Goal: Transaction & Acquisition: Purchase product/service

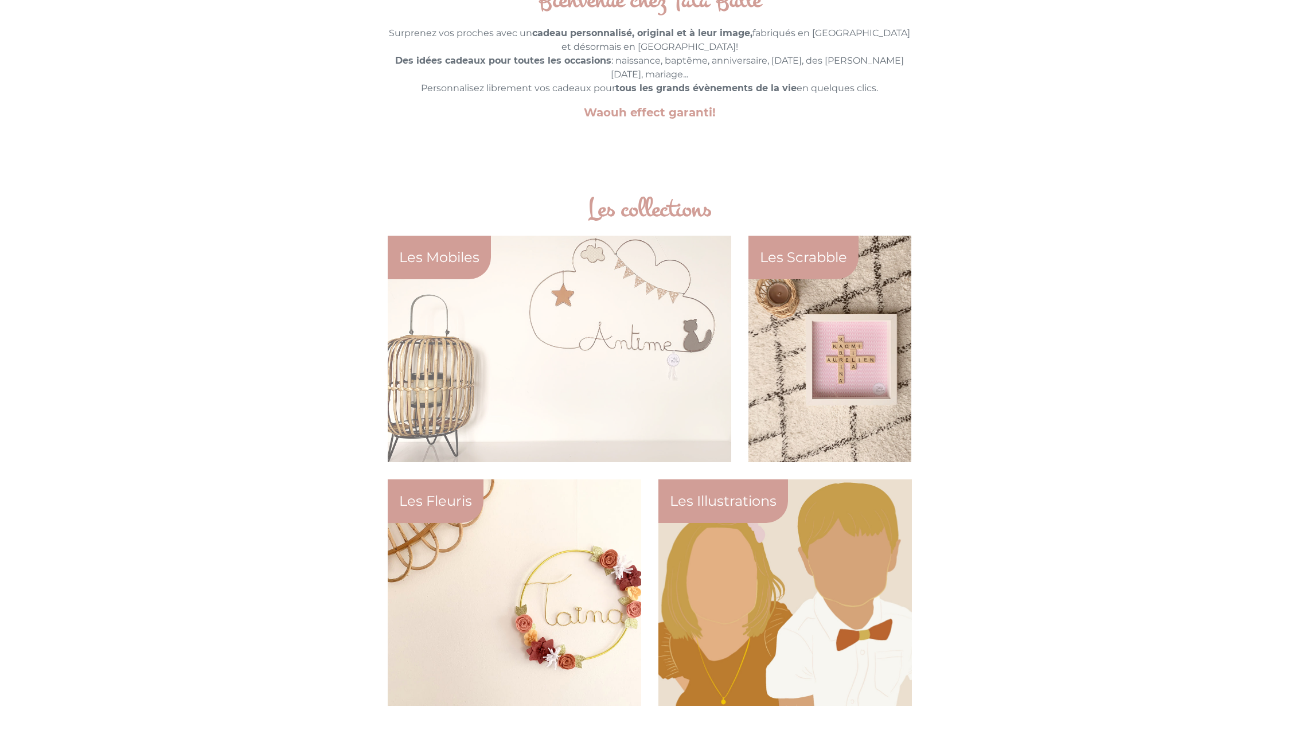
scroll to position [492, 0]
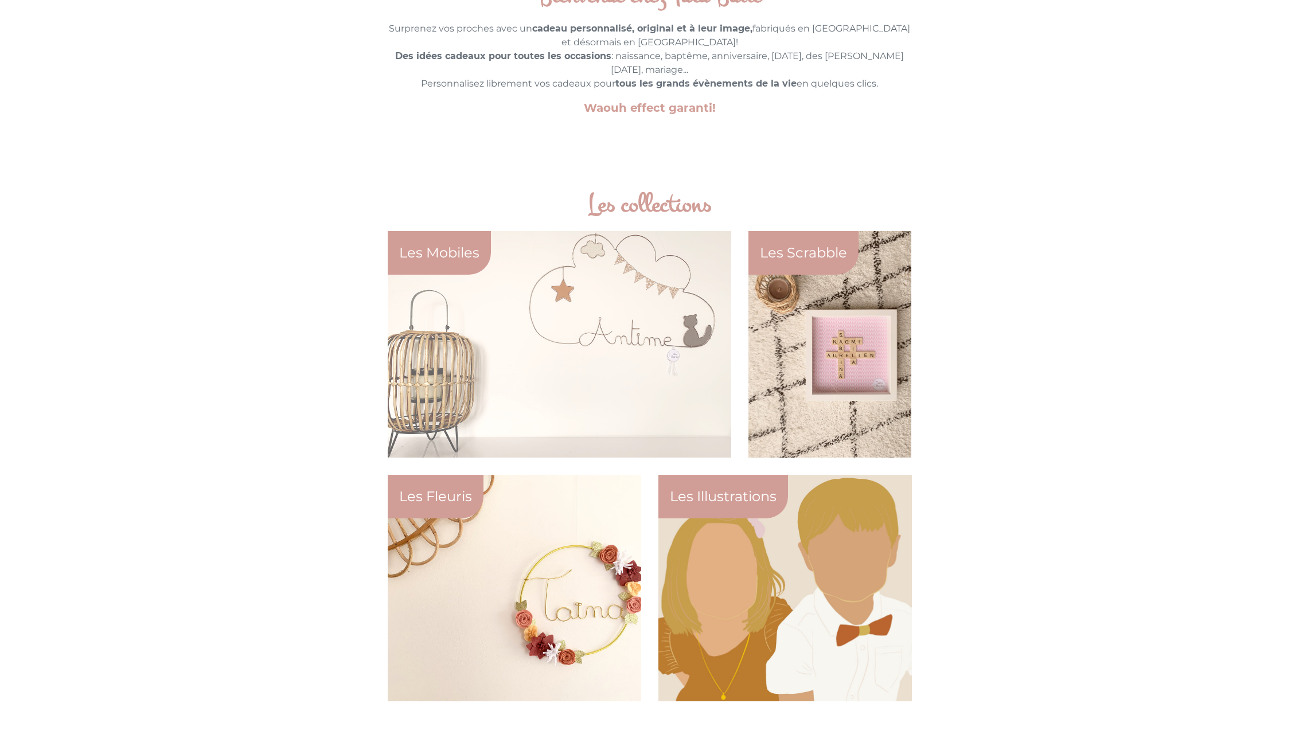
click at [611, 360] on div at bounding box center [559, 344] width 350 height 231
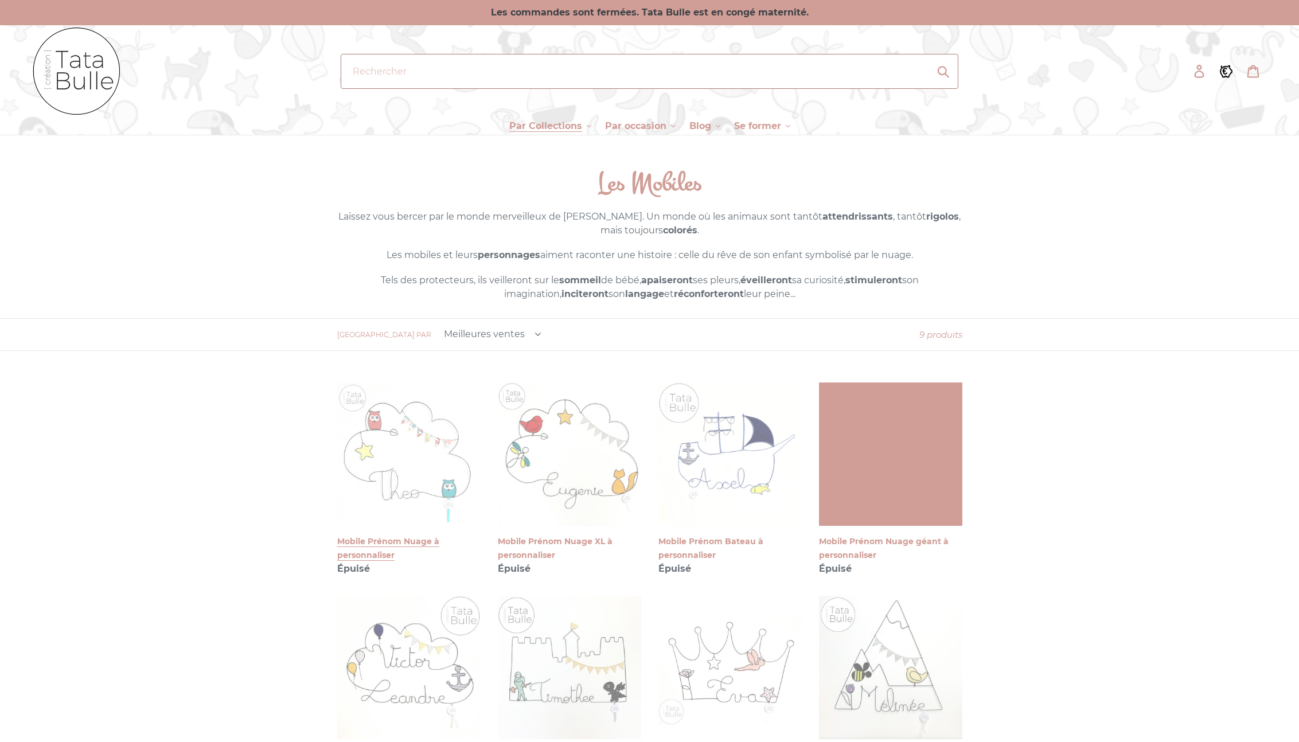
click at [403, 457] on link "Mobile Prénom Nuage à personnaliser" at bounding box center [408, 479] width 143 height 193
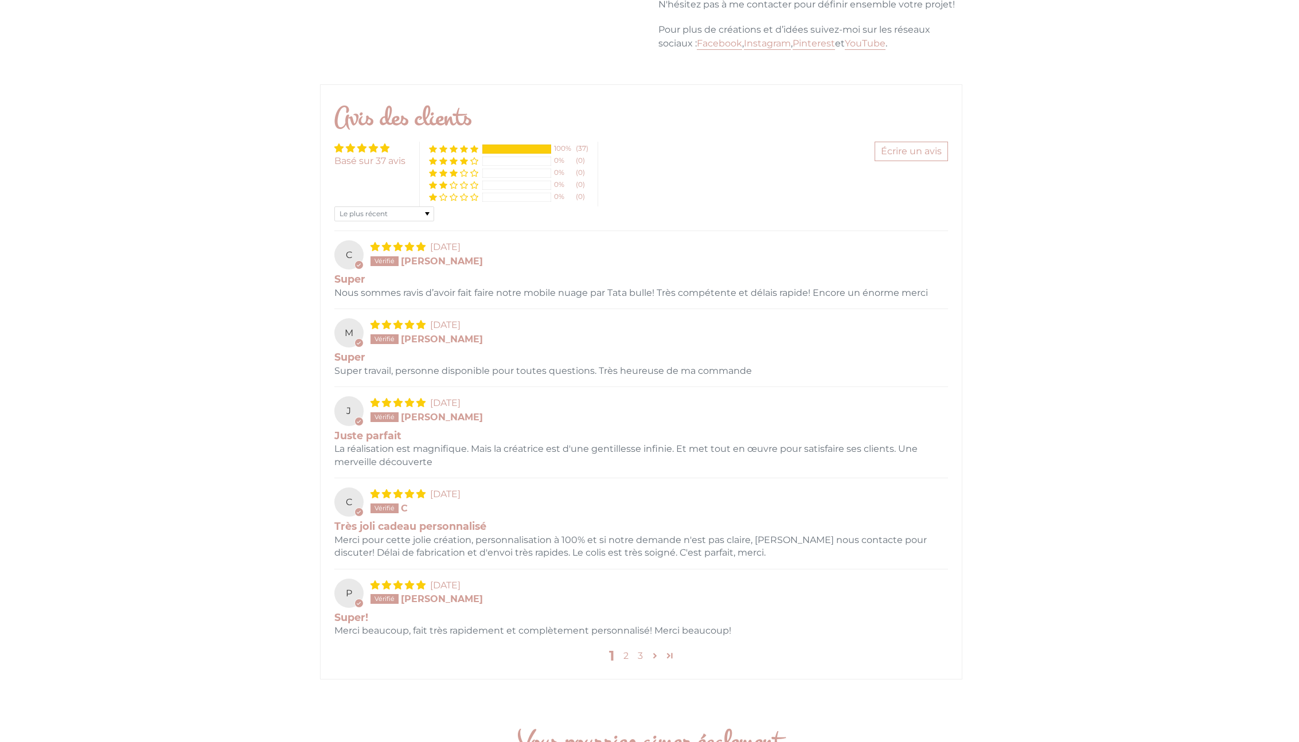
scroll to position [1606, 0]
